Goal: Check status: Check status

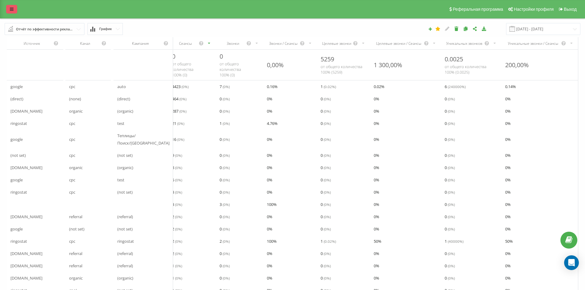
click at [17, 13] on link at bounding box center [11, 9] width 11 height 9
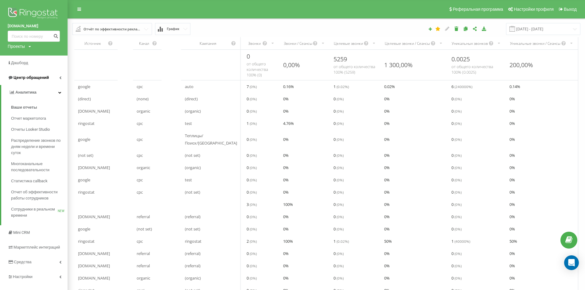
click at [52, 80] on link "Центр обращений" at bounding box center [34, 77] width 68 height 15
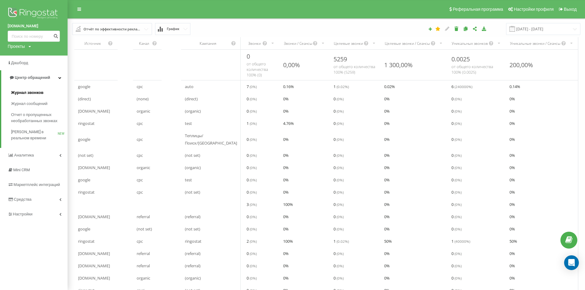
click at [42, 93] on span "Журнал звонков" at bounding box center [27, 93] width 32 height 6
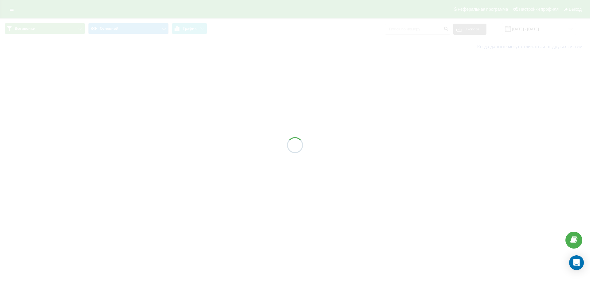
click at [546, 31] on input "[DATE] - [DATE]" at bounding box center [539, 29] width 74 height 12
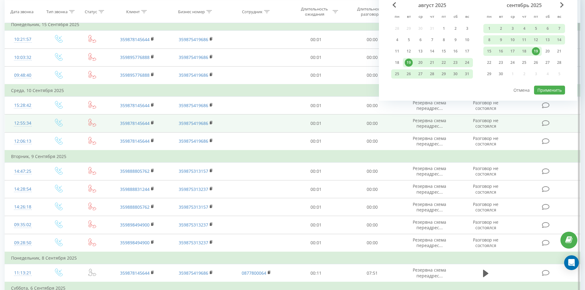
scroll to position [61, 0]
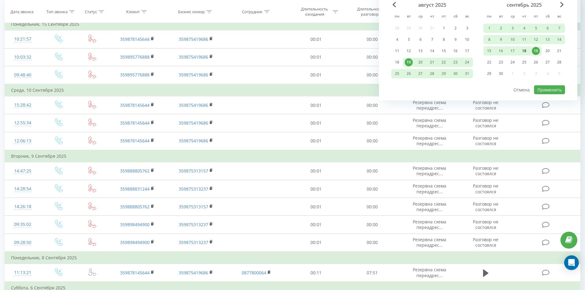
click at [528, 53] on div "18" at bounding box center [525, 50] width 12 height 9
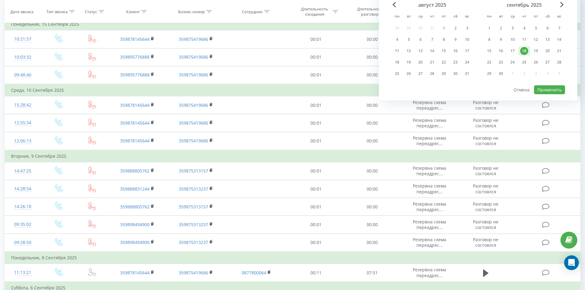
click at [528, 53] on div "18" at bounding box center [525, 50] width 12 height 9
click at [541, 90] on button "Применить" at bounding box center [549, 89] width 31 height 9
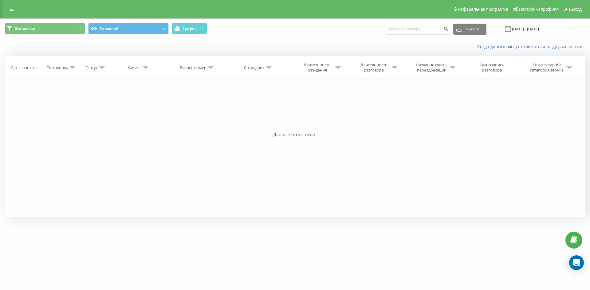
click at [565, 28] on input "[DATE] - [DATE]" at bounding box center [539, 29] width 74 height 12
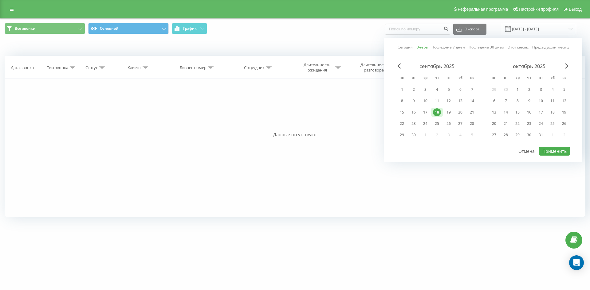
click at [440, 48] on link "Последние 7 дней" at bounding box center [447, 47] width 33 height 6
click at [565, 150] on button "Применить" at bounding box center [554, 151] width 31 height 9
type input "[DATE] - [DATE]"
